Goal: Transaction & Acquisition: Purchase product/service

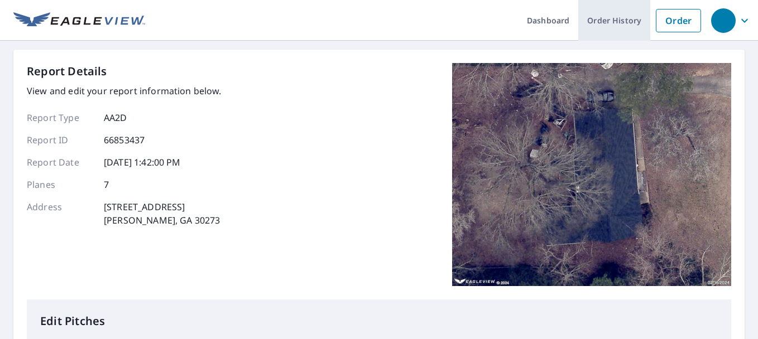
click at [595, 18] on link "Order History" at bounding box center [614, 20] width 72 height 41
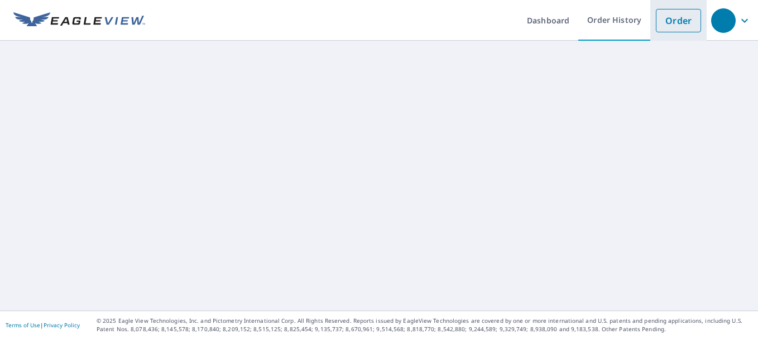
click at [656, 18] on link "Order" at bounding box center [678, 20] width 45 height 23
click at [669, 22] on link "Order" at bounding box center [678, 20] width 45 height 23
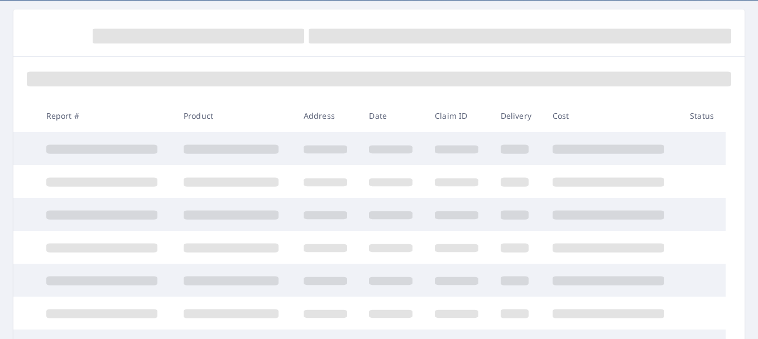
scroll to position [56, 0]
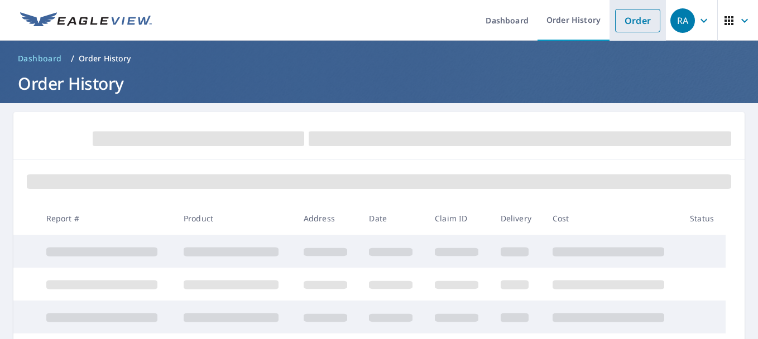
click at [631, 22] on link "Order" at bounding box center [637, 20] width 45 height 23
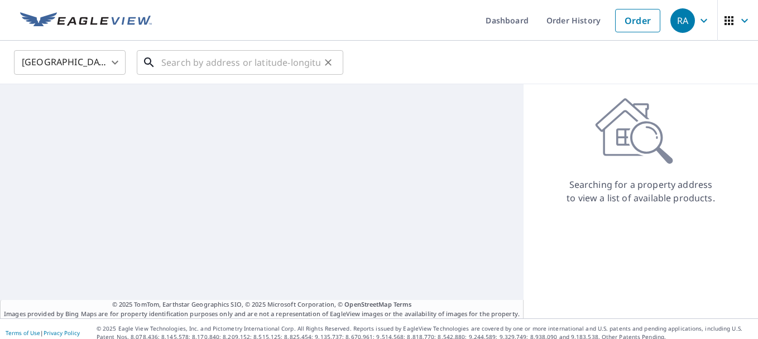
click at [181, 68] on input "text" at bounding box center [240, 62] width 159 height 31
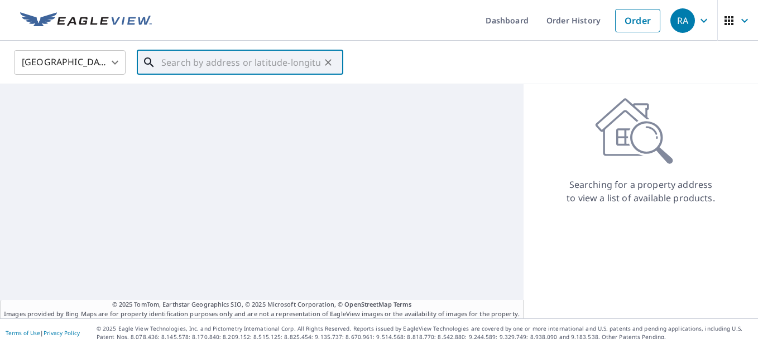
paste input "[STREET_ADDRESS][PERSON_NAME]"
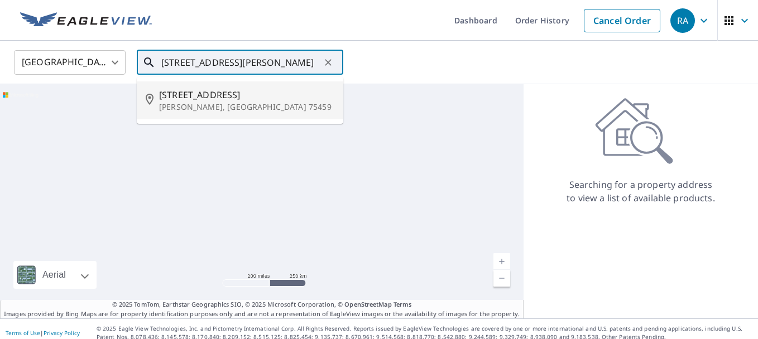
click at [212, 98] on span "[STREET_ADDRESS]" at bounding box center [246, 94] width 175 height 13
type input "[STREET_ADDRESS][PERSON_NAME]"
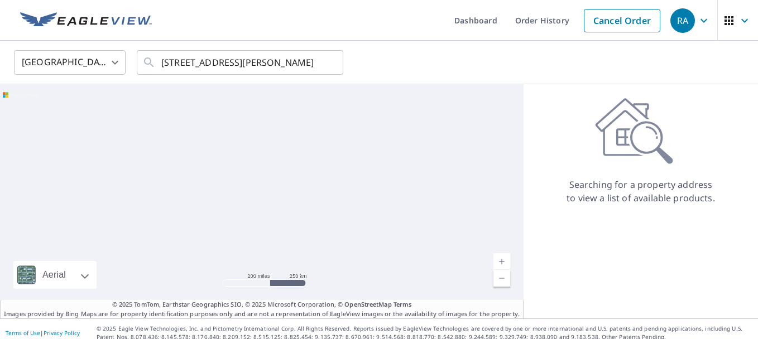
scroll to position [0, 0]
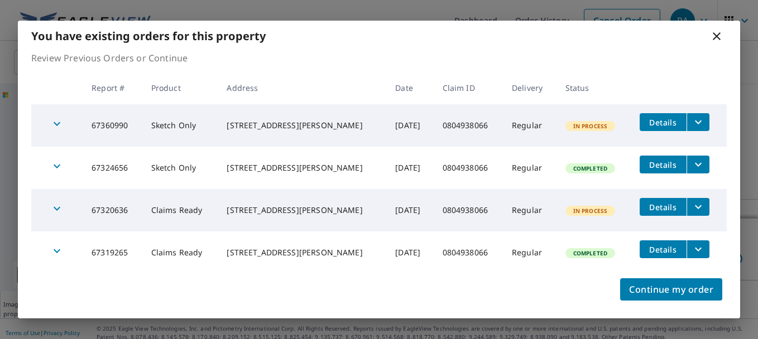
click at [253, 50] on div "You have existing orders for this property" at bounding box center [379, 36] width 722 height 31
drag, startPoint x: 129, startPoint y: 126, endPoint x: 76, endPoint y: 125, distance: 52.5
click at [76, 125] on tr "67360990 Sketch Only 258 HIDDEN MEADOW TRL HOWE, TX 75459-4722 Sep 10, 2025 080…" at bounding box center [378, 125] width 695 height 42
copy td "67360990"
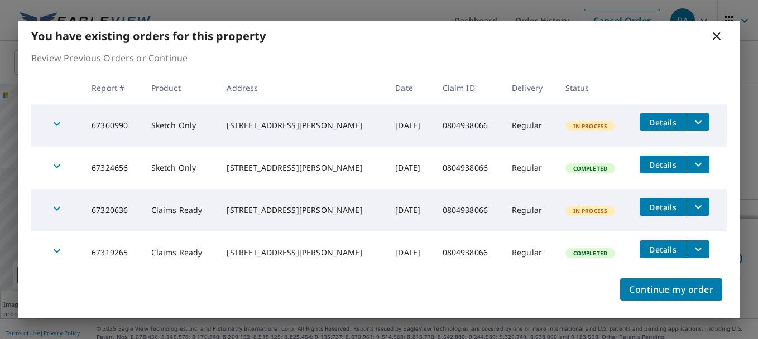
click at [59, 306] on div "Continue my order" at bounding box center [379, 296] width 722 height 45
